Goal: Information Seeking & Learning: Learn about a topic

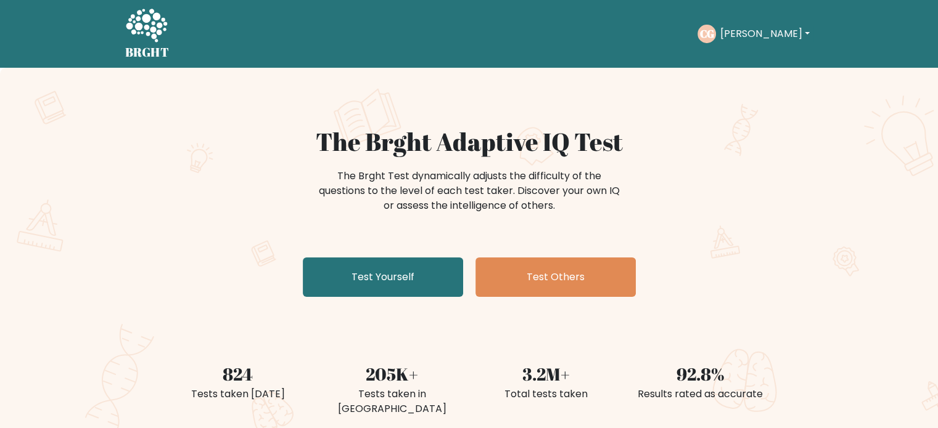
drag, startPoint x: 146, startPoint y: 185, endPoint x: 422, endPoint y: 304, distance: 300.7
click at [146, 185] on div "The Brght Adaptive IQ Test The Brght Test dynamically adjusts the difficulty of…" at bounding box center [469, 258] width 938 height 381
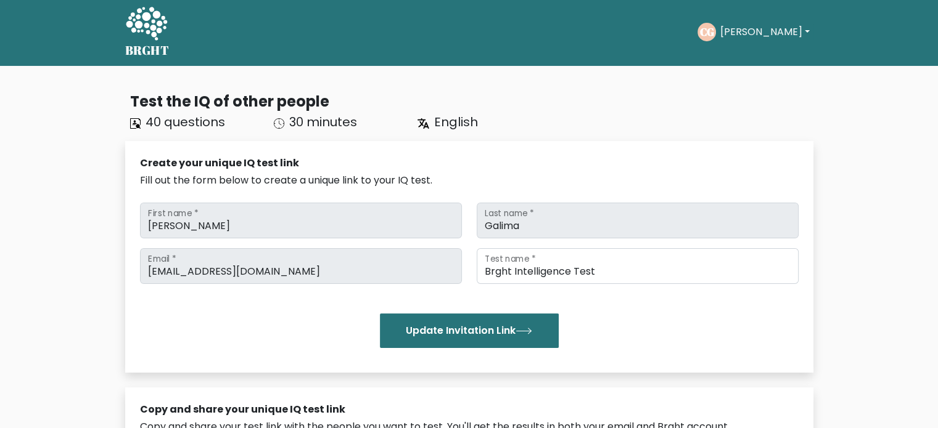
scroll to position [412, 0]
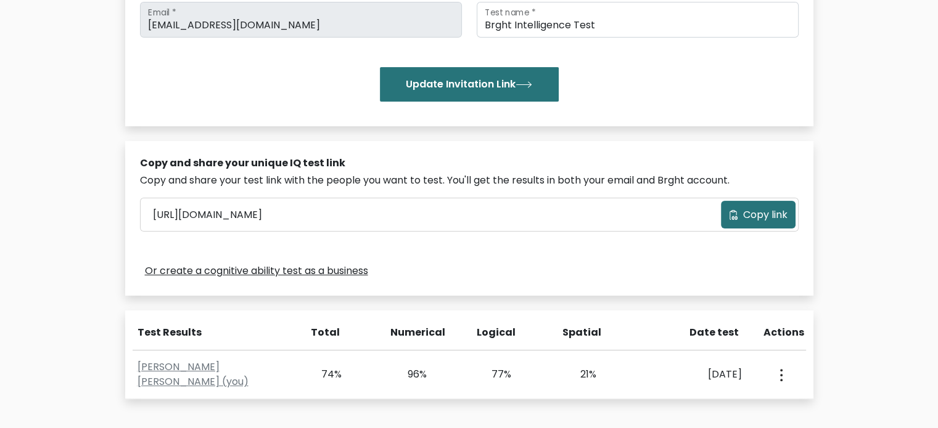
scroll to position [330, 0]
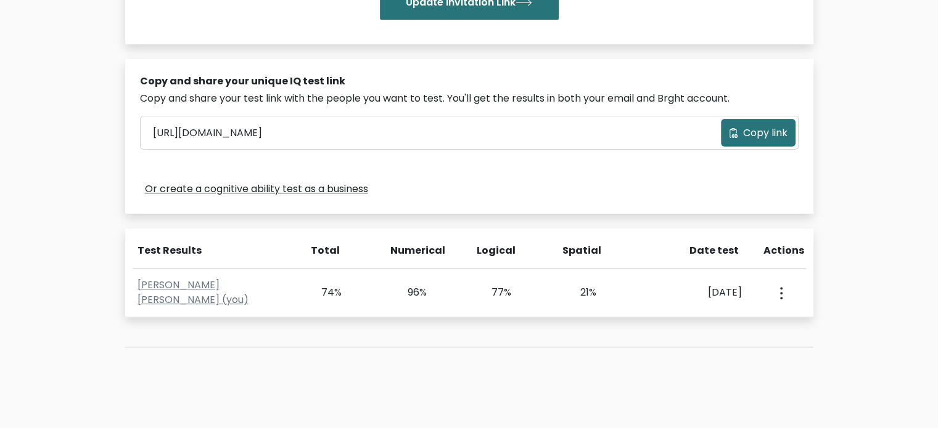
click at [59, 165] on div "Test the IQ of other people 40 questions 30 minutes English Create your unique …" at bounding box center [469, 86] width 938 height 699
